Goal: Information Seeking & Learning: Understand process/instructions

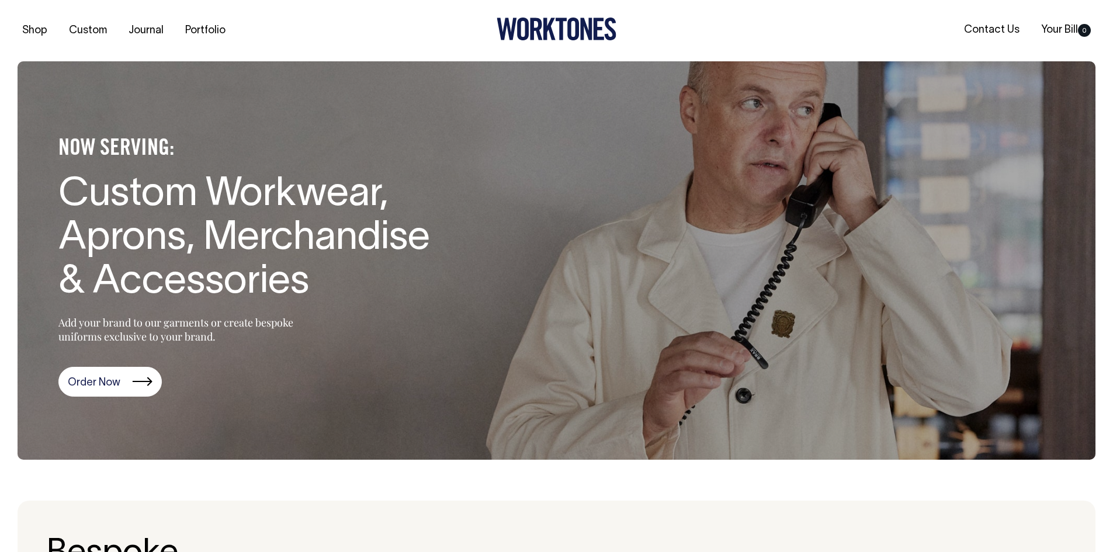
drag, startPoint x: 0, startPoint y: 0, endPoint x: 44, endPoint y: 34, distance: 56.2
click at [44, 34] on link "Shop" at bounding box center [35, 30] width 34 height 19
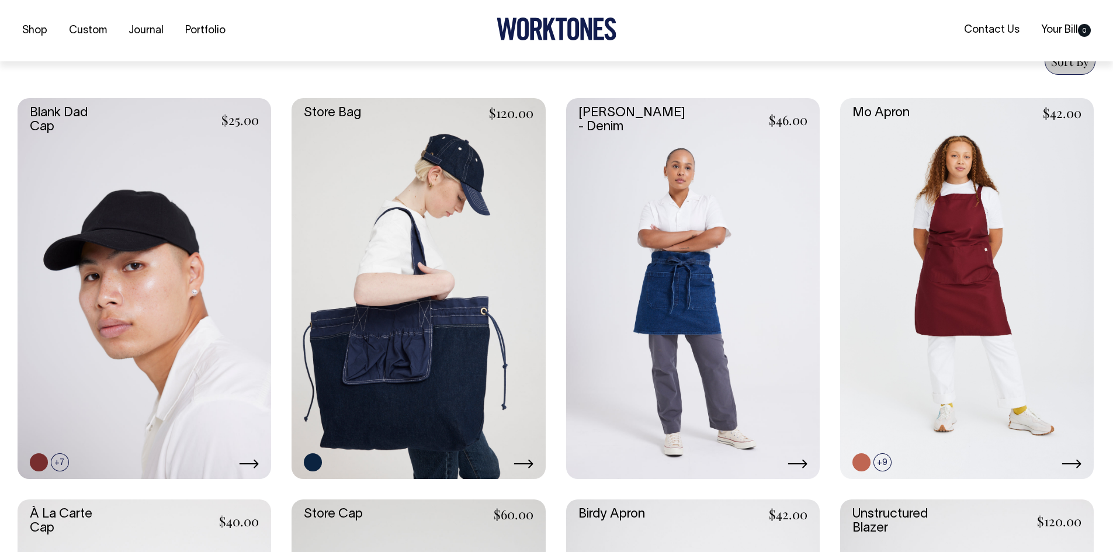
scroll to position [467, 0]
click at [367, 280] on link at bounding box center [419, 288] width 254 height 380
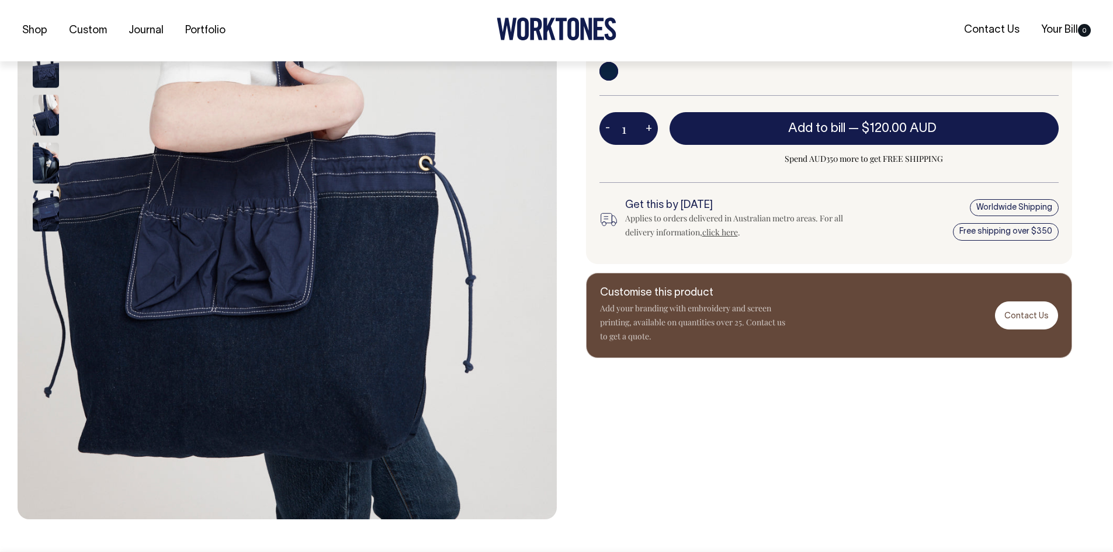
scroll to position [351, 0]
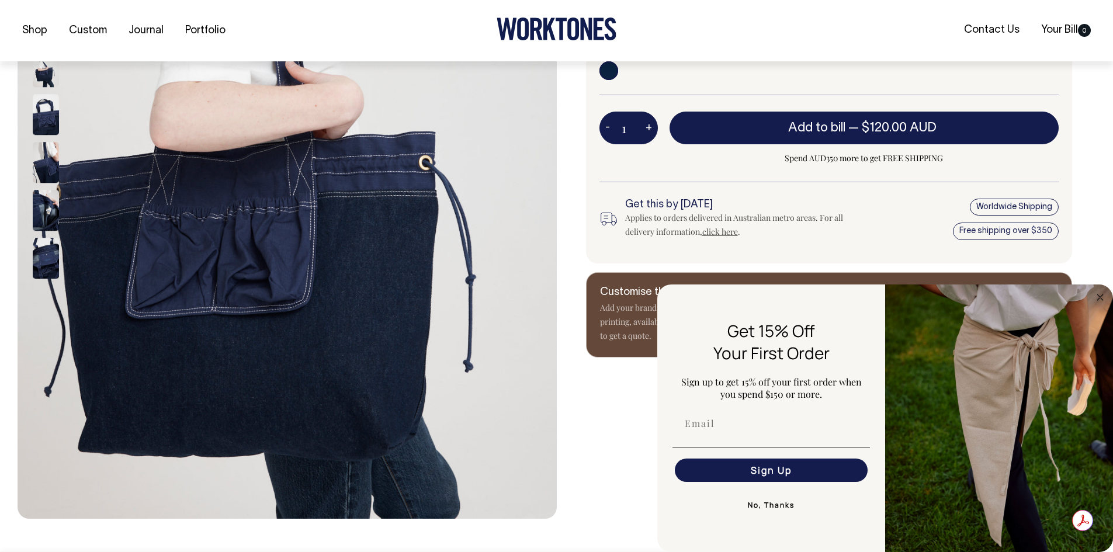
click at [1099, 300] on circle "Close dialog" at bounding box center [1100, 296] width 13 height 13
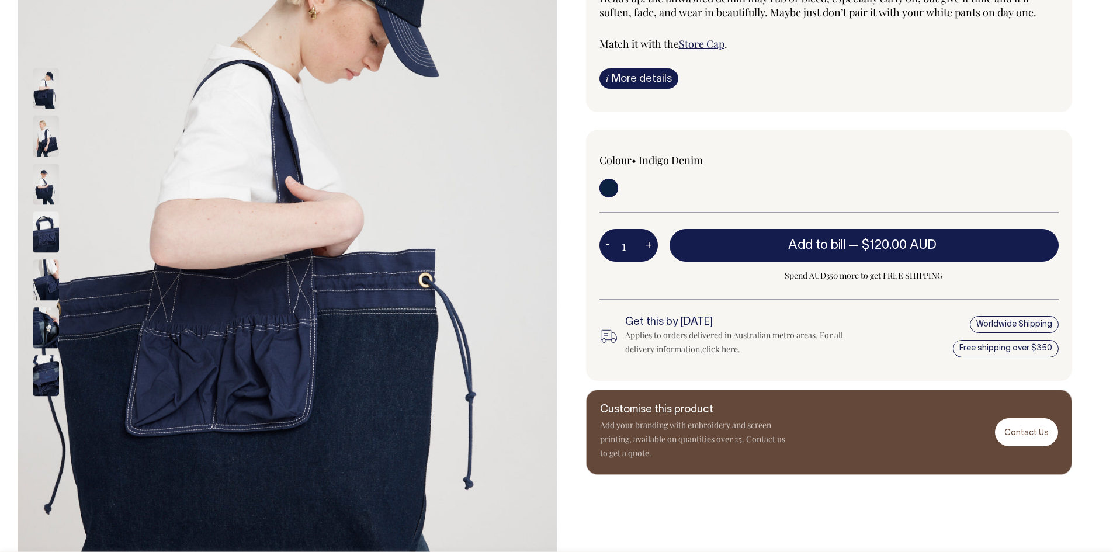
scroll to position [234, 0]
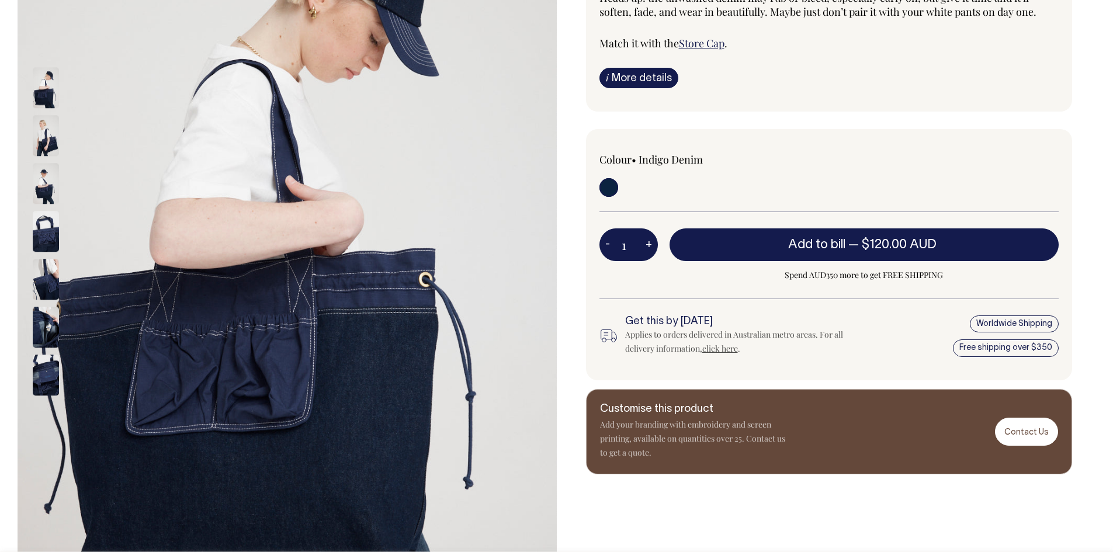
click at [43, 145] on img at bounding box center [46, 136] width 26 height 41
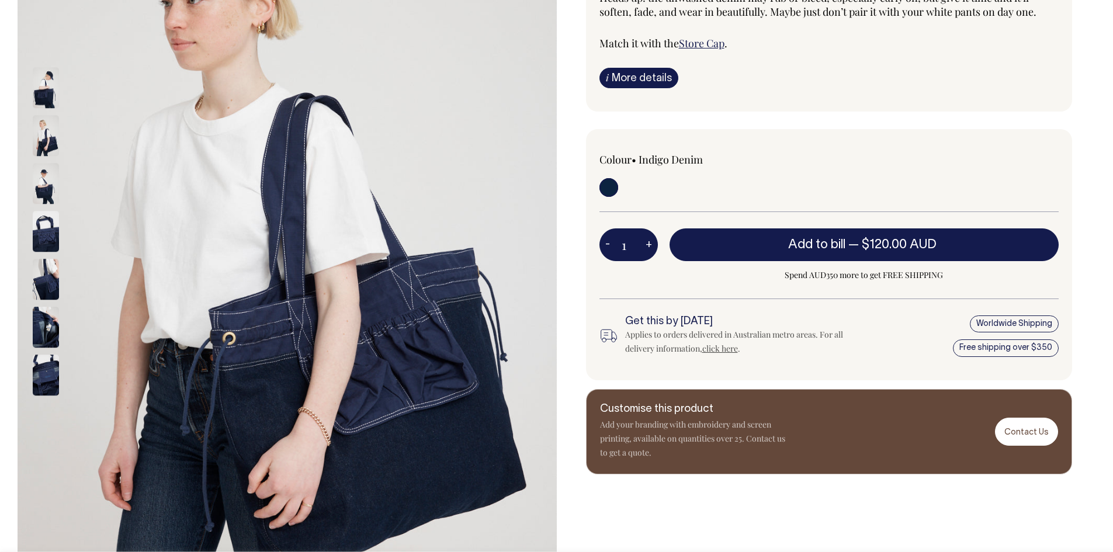
click at [45, 192] on img at bounding box center [46, 184] width 26 height 41
click at [47, 299] on img at bounding box center [46, 279] width 26 height 41
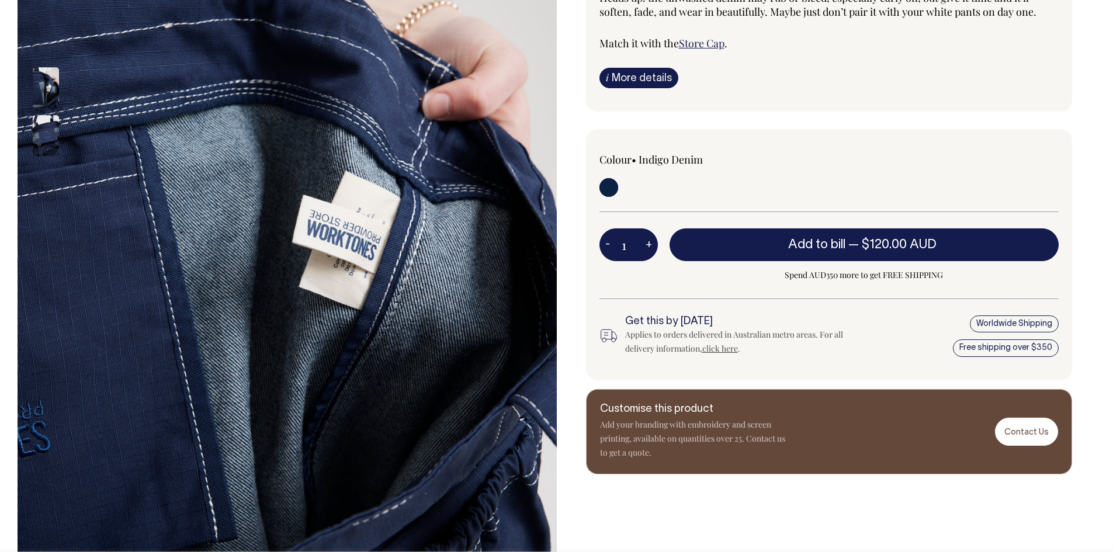
click at [54, 125] on img at bounding box center [46, 136] width 26 height 41
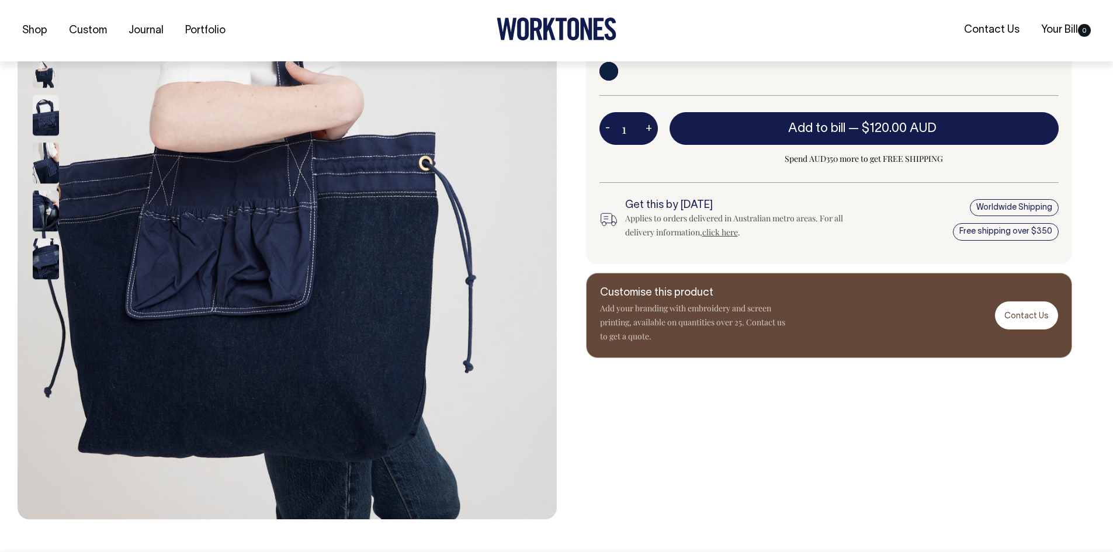
scroll to position [351, 0]
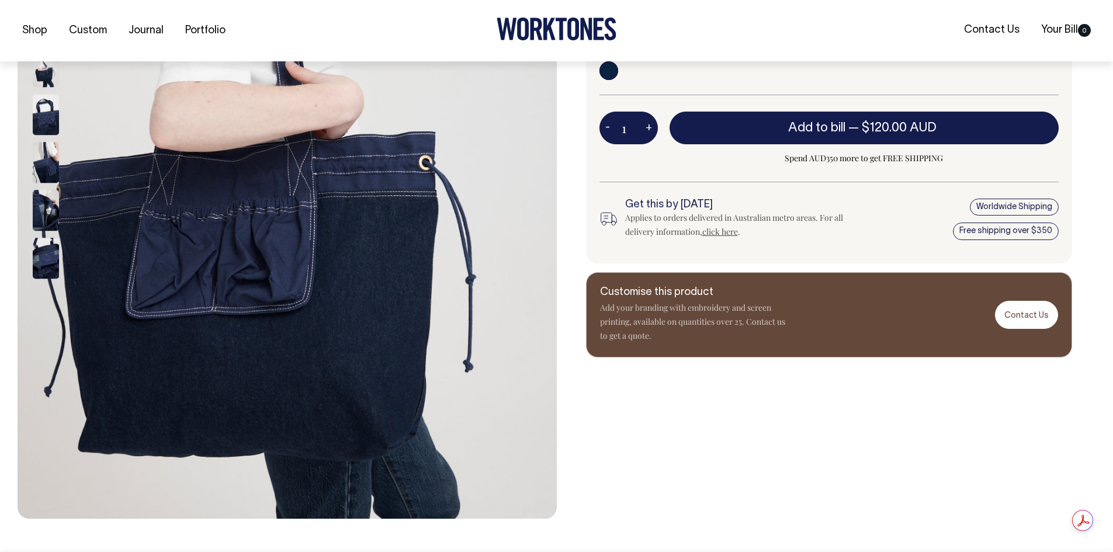
click at [43, 259] on img at bounding box center [46, 258] width 26 height 41
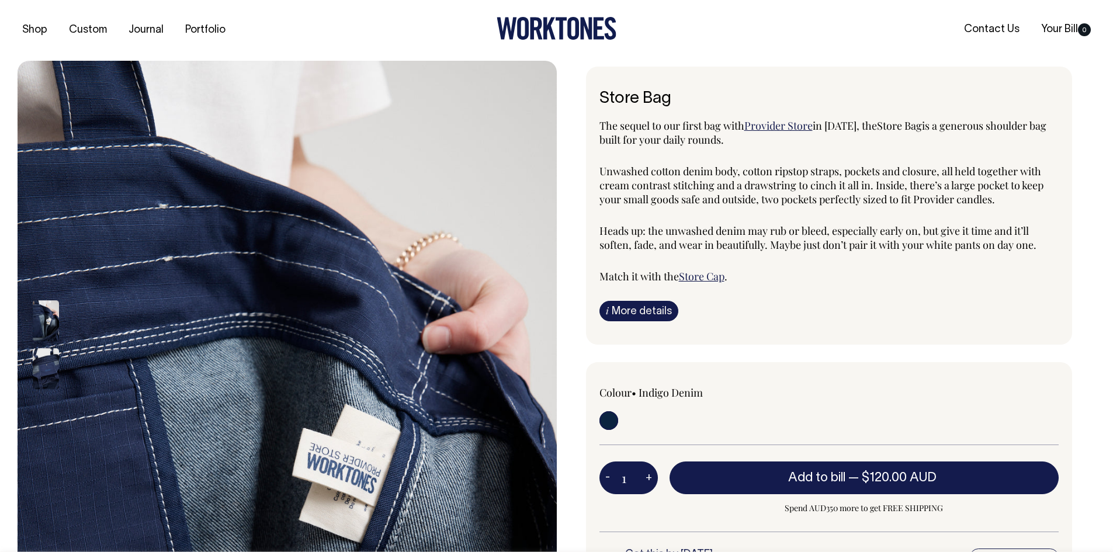
scroll to position [0, 0]
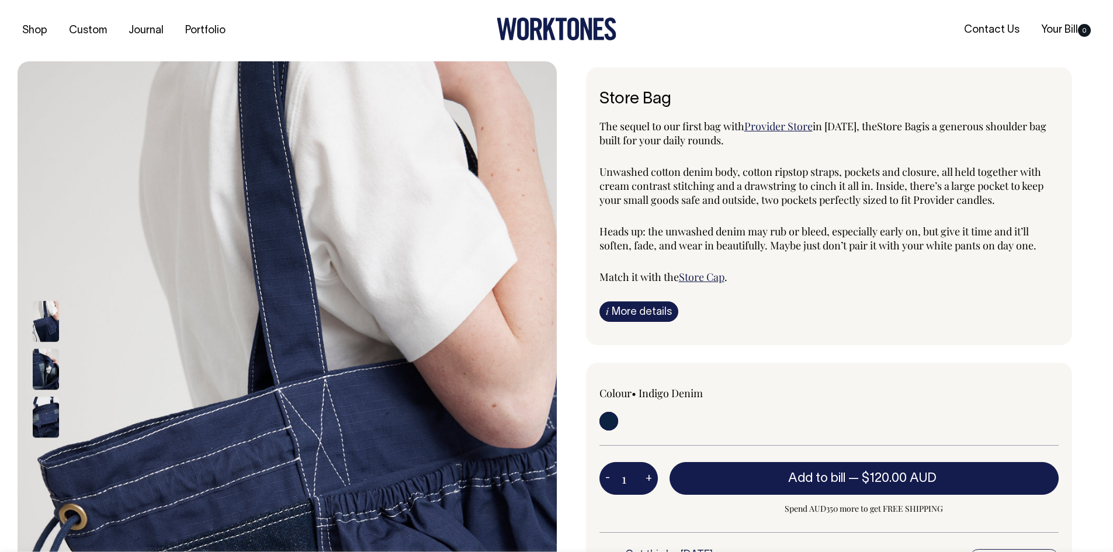
click at [51, 329] on img at bounding box center [46, 321] width 26 height 41
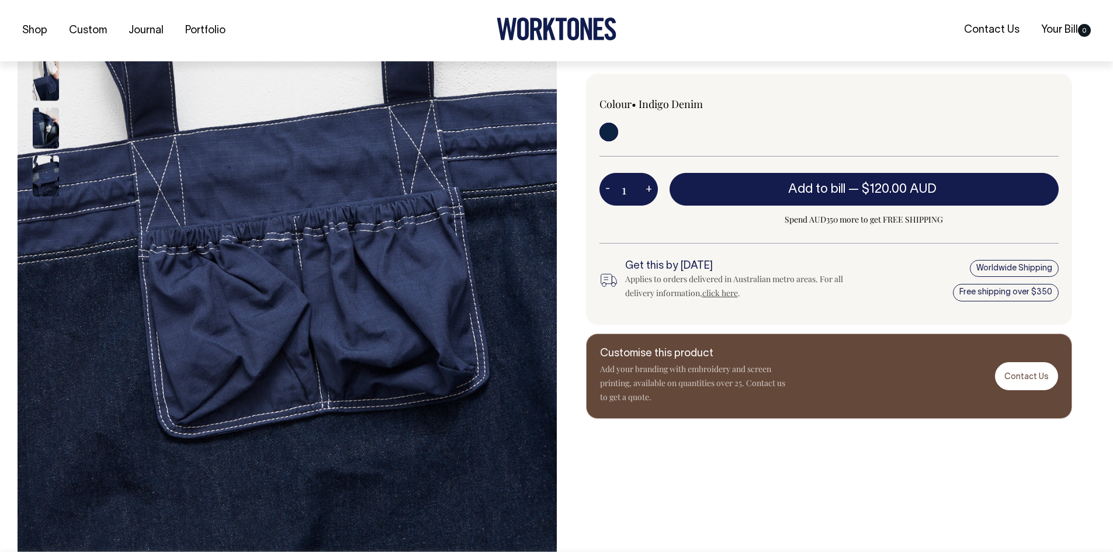
scroll to position [492, 0]
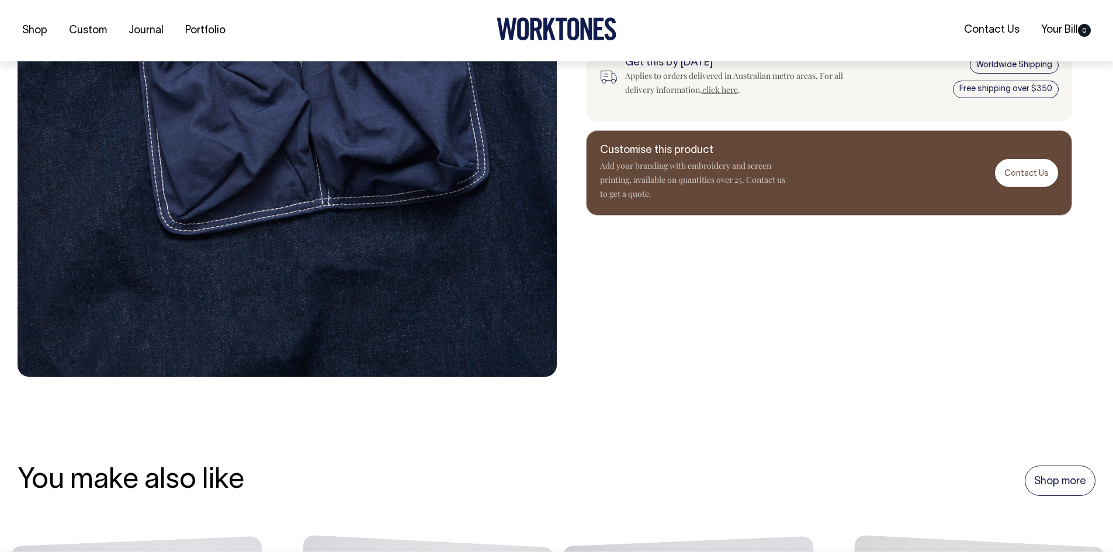
click at [1028, 171] on link "Contact Us" at bounding box center [1026, 172] width 63 height 27
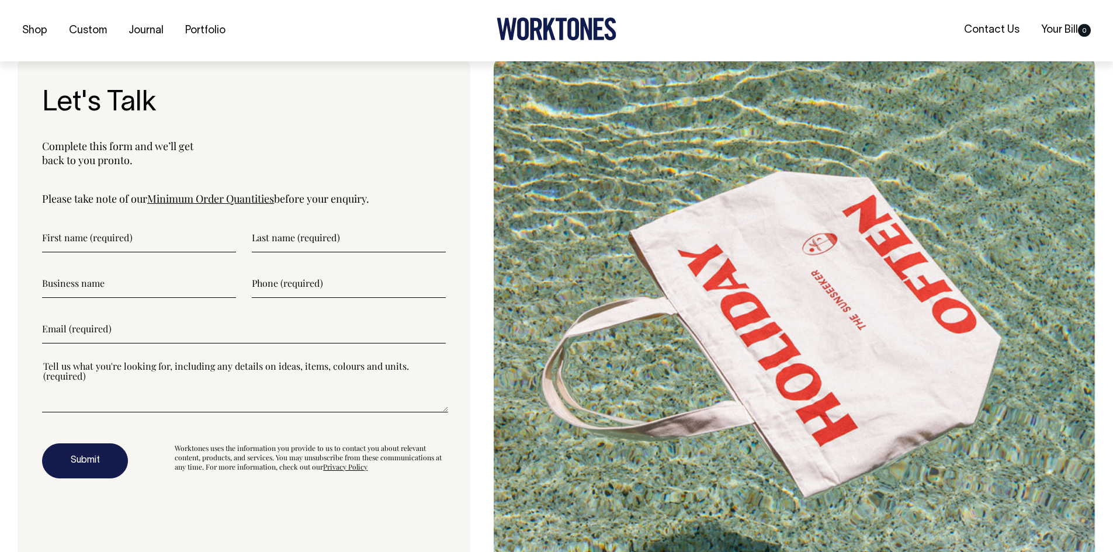
scroll to position [4023, 0]
click at [196, 204] on link "Minimum Order Quantities" at bounding box center [210, 198] width 127 height 14
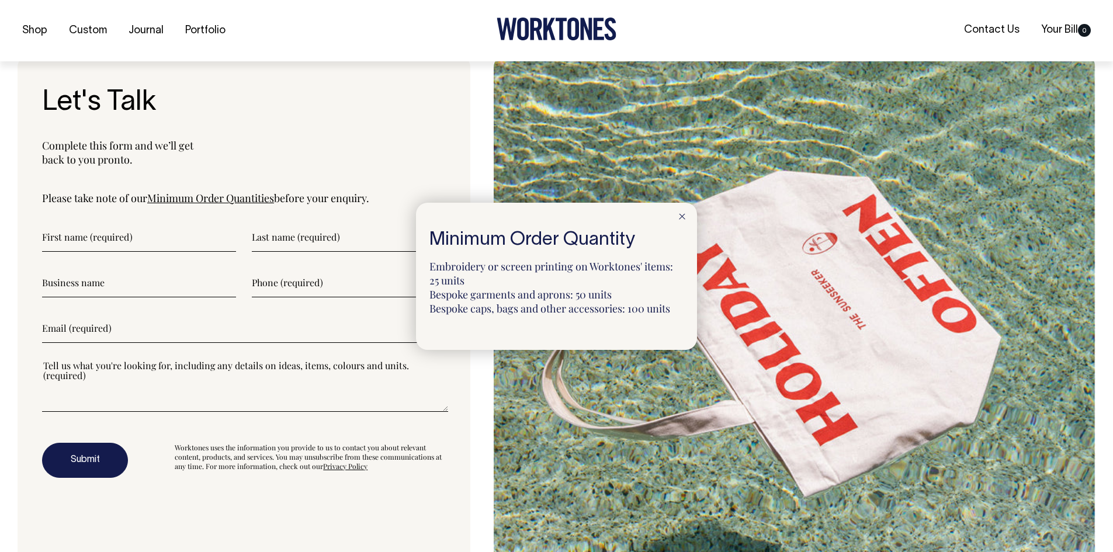
drag, startPoint x: 433, startPoint y: 263, endPoint x: 552, endPoint y: 272, distance: 119.5
click at [539, 273] on p "Embroidery or screen printing on Worktones' items: 25 units Bespoke garments an…" at bounding box center [556, 287] width 254 height 56
drag, startPoint x: 534, startPoint y: 282, endPoint x: 504, endPoint y: 282, distance: 30.4
click at [533, 282] on p "Embroidery or screen printing on Worktones' items: 25 units Bespoke garments an…" at bounding box center [556, 287] width 254 height 56
click at [456, 260] on p "Embroidery or screen printing on Worktones' items: 25 units Bespoke garments an…" at bounding box center [556, 287] width 254 height 56
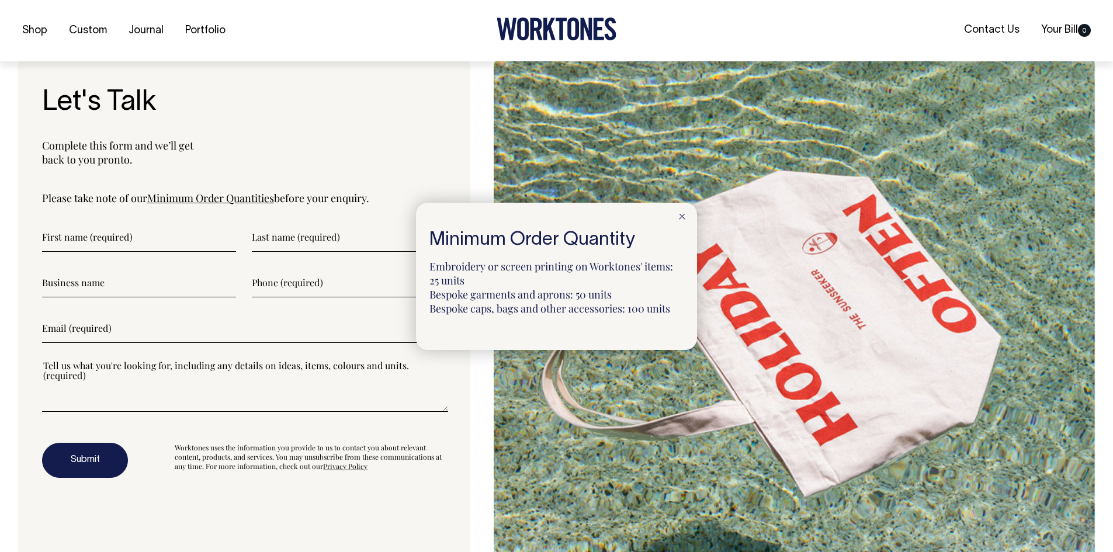
drag, startPoint x: 425, startPoint y: 259, endPoint x: 613, endPoint y: 259, distance: 188.7
click at [551, 273] on div "Minimum Order Quantity Embroidery or screen printing on Worktones' items: 25 un…" at bounding box center [556, 276] width 281 height 147
click at [679, 214] on icon at bounding box center [682, 217] width 6 height 6
